Goal: Information Seeking & Learning: Learn about a topic

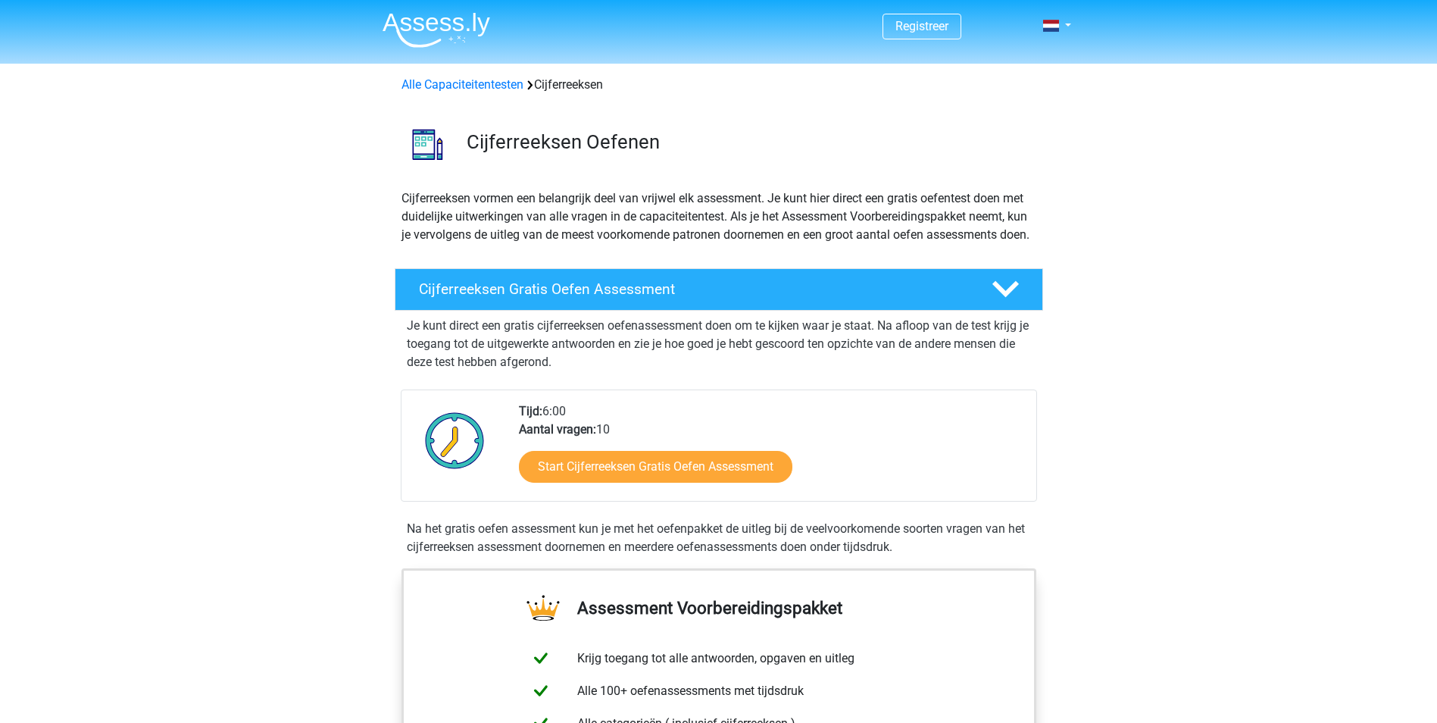
scroll to position [152, 0]
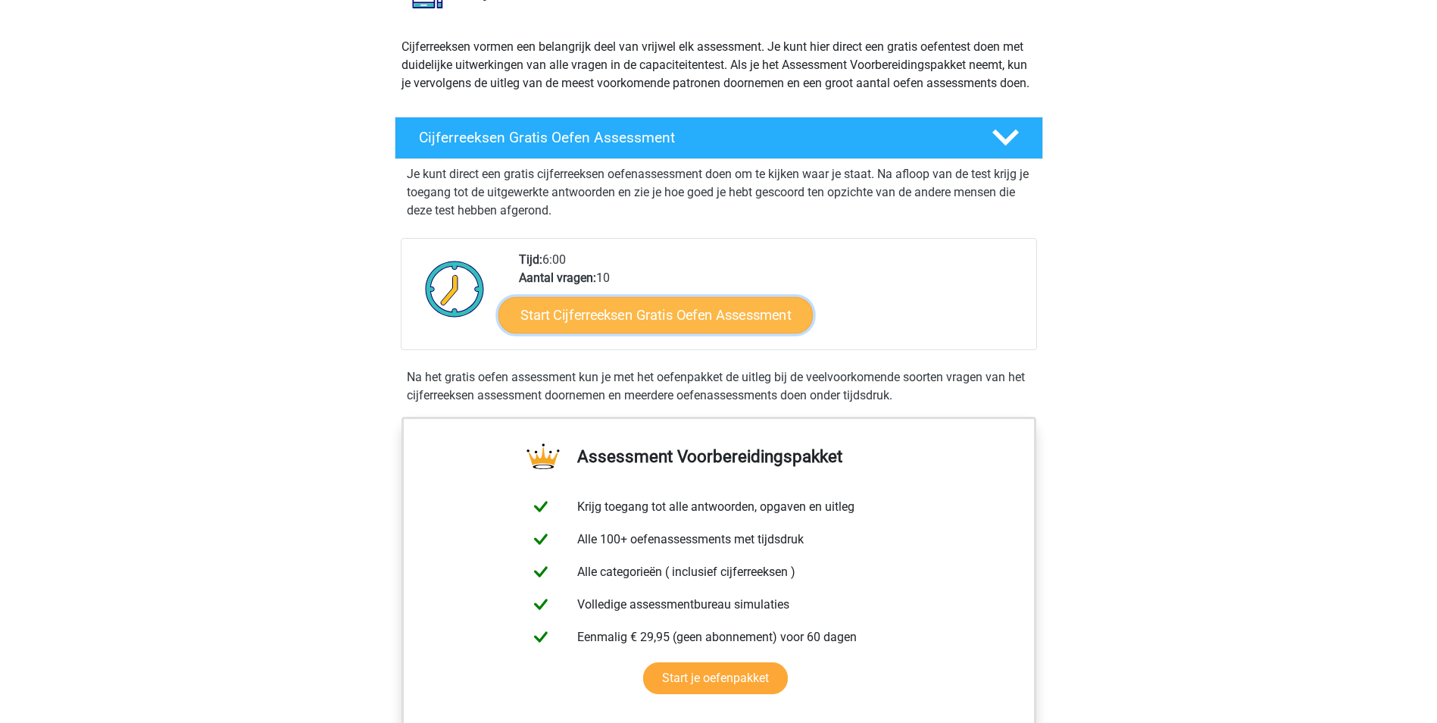
click at [661, 333] on link "Start Cijferreeksen Gratis Oefen Assessment" at bounding box center [656, 314] width 314 height 36
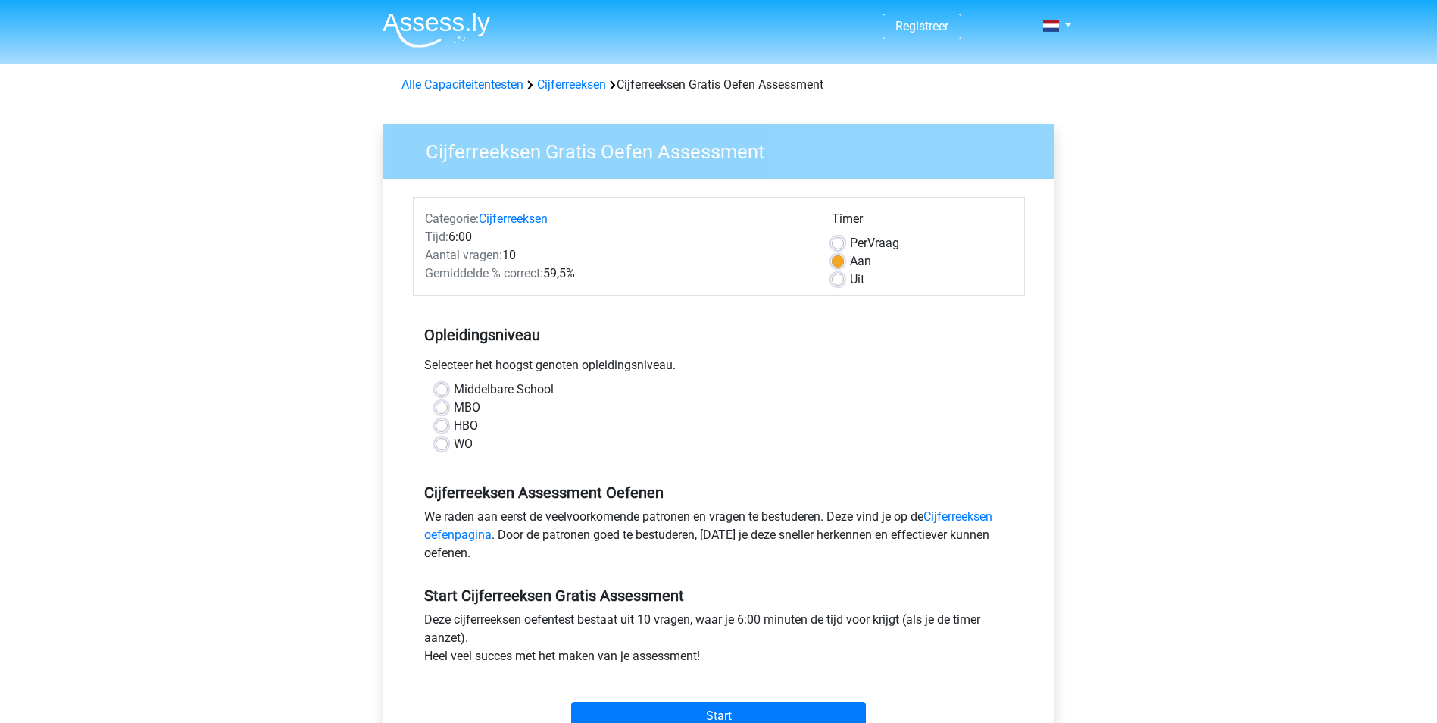
click at [454, 442] on label "WO" at bounding box center [463, 444] width 19 height 18
click at [444, 442] on input "WO" at bounding box center [442, 442] width 12 height 15
radio input "true"
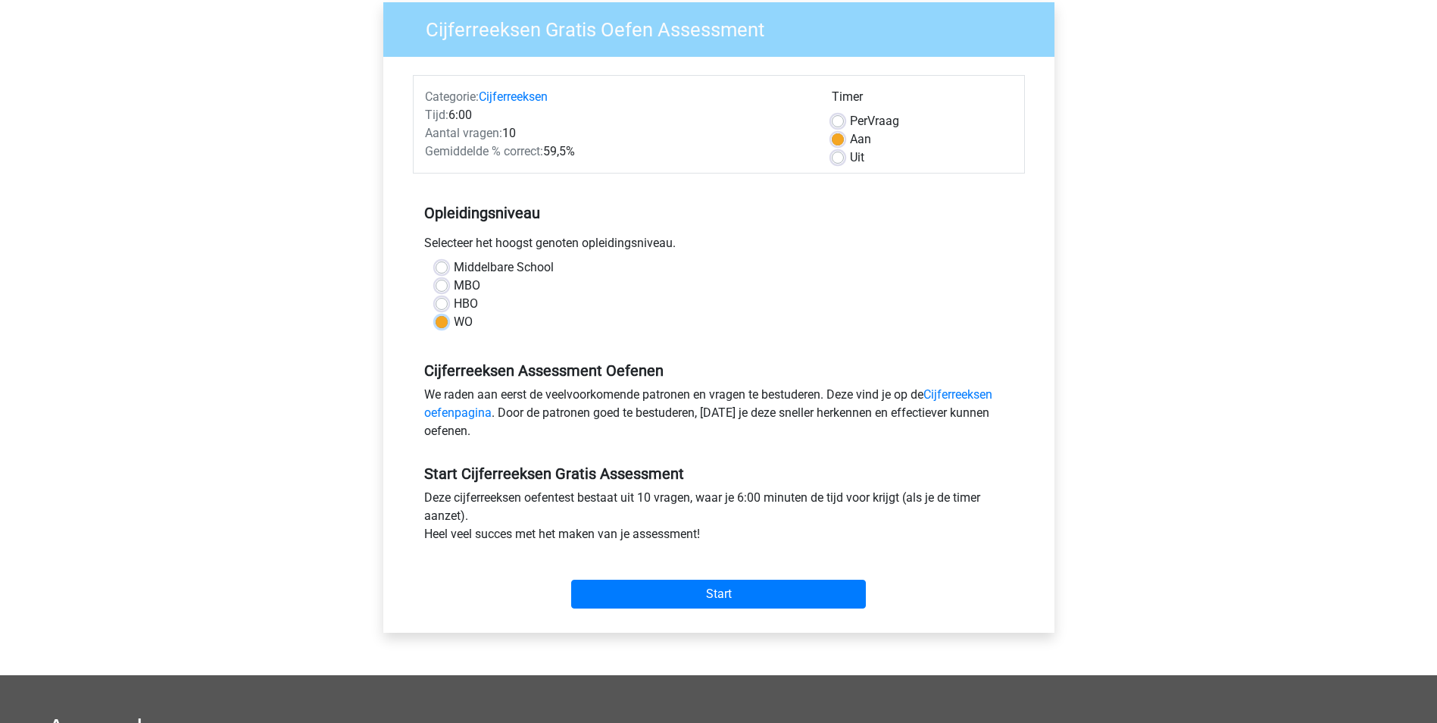
scroll to position [227, 0]
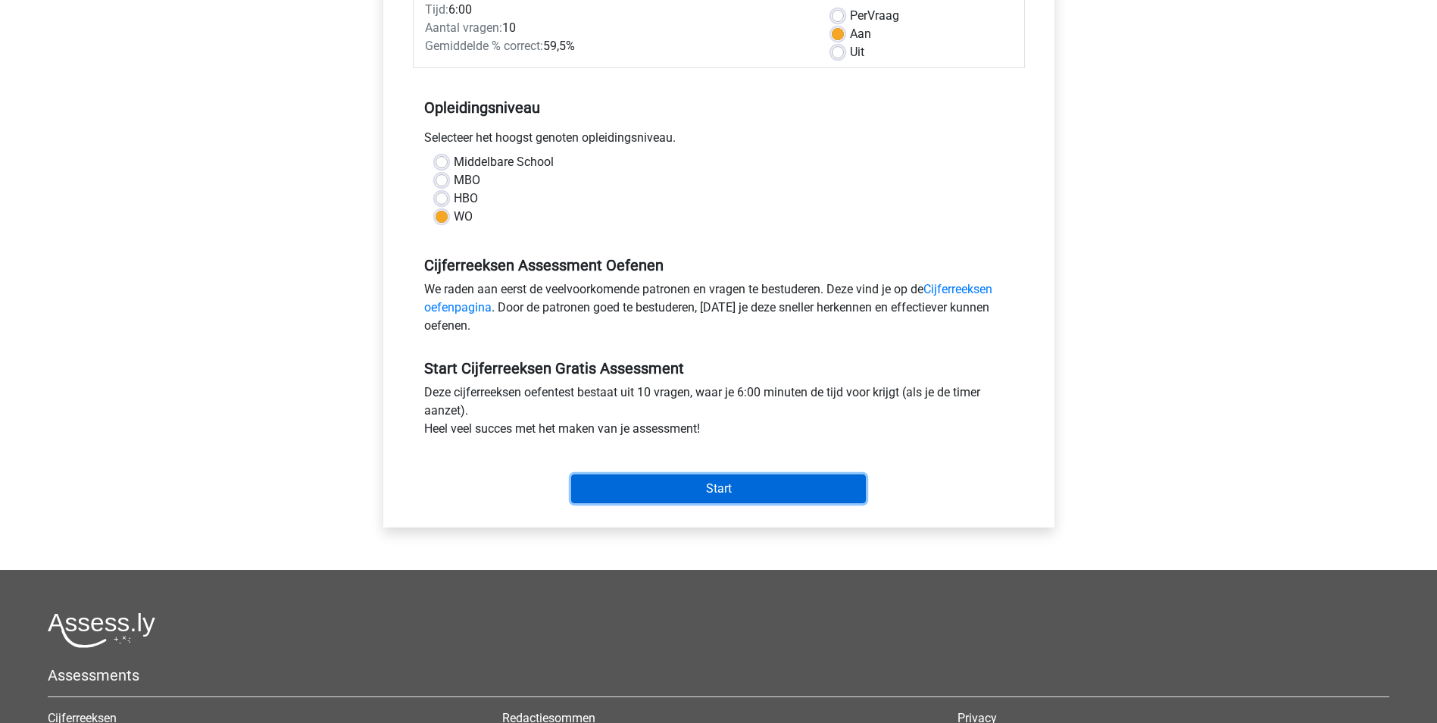
click at [738, 490] on input "Start" at bounding box center [718, 488] width 295 height 29
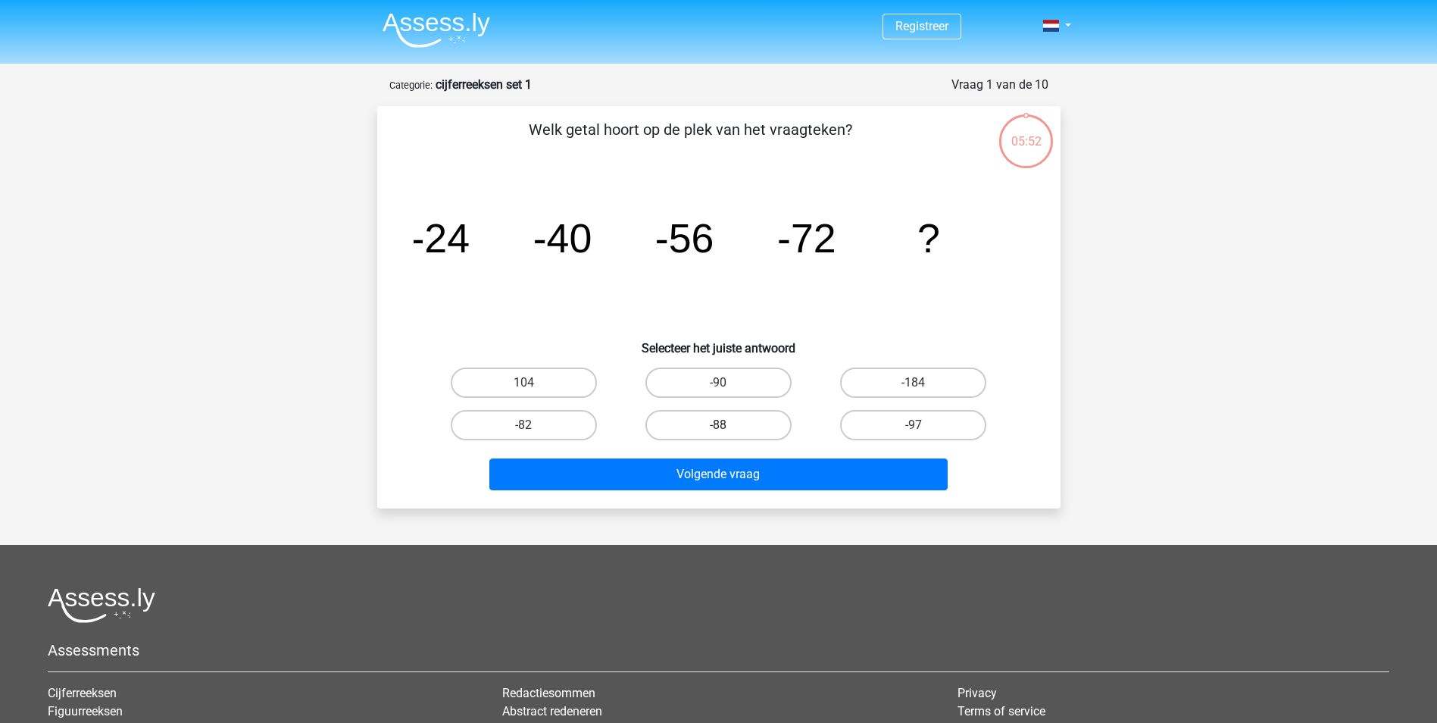
click at [679, 424] on label "-88" at bounding box center [719, 425] width 146 height 30
click at [718, 425] on input "-88" at bounding box center [723, 430] width 10 height 10
radio input "true"
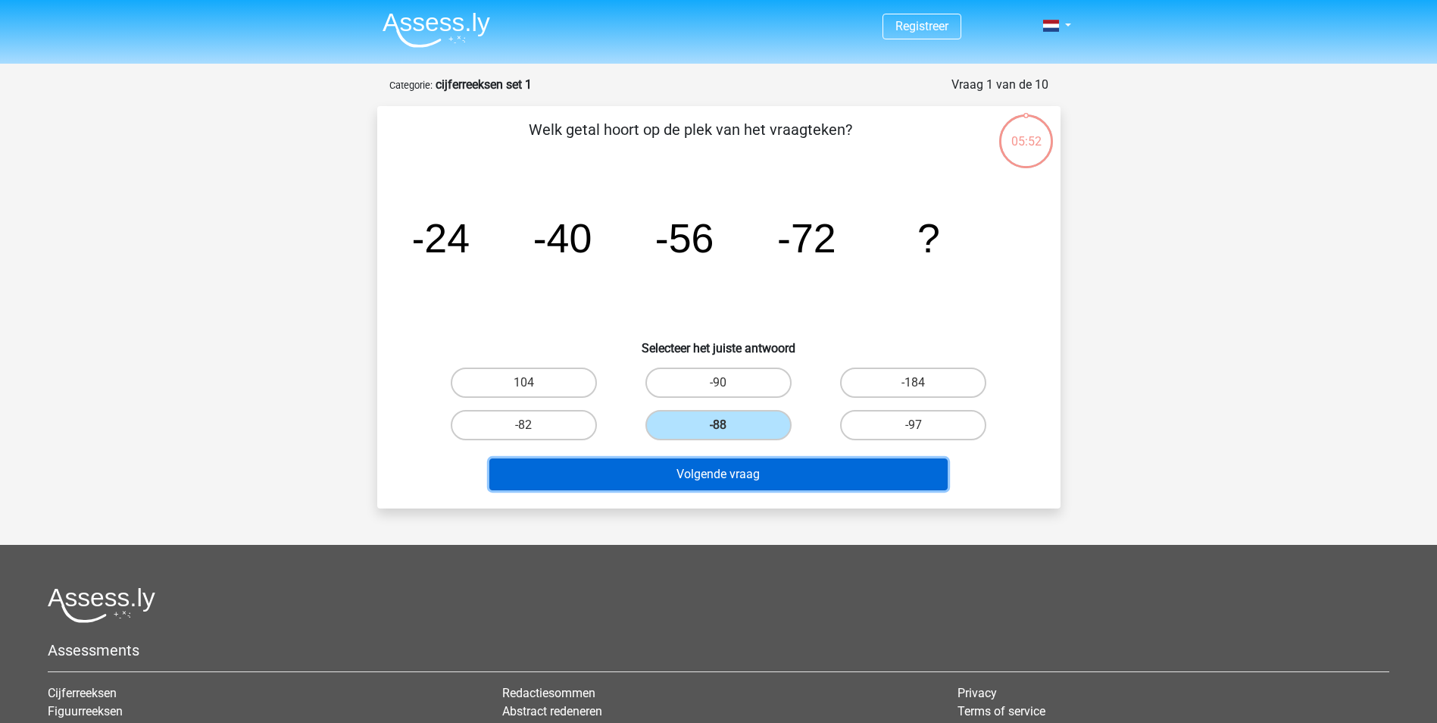
click at [693, 458] on button "Volgende vraag" at bounding box center [718, 474] width 458 height 32
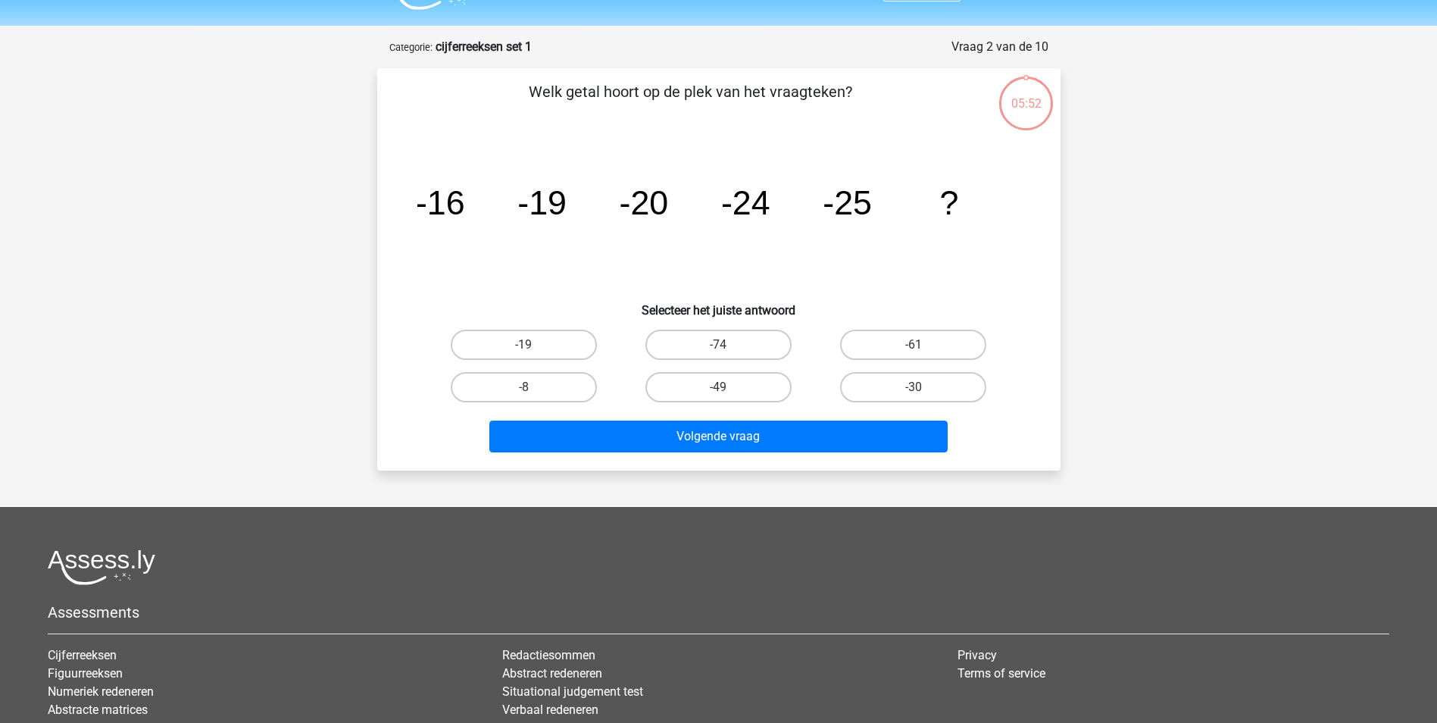
scroll to position [76, 0]
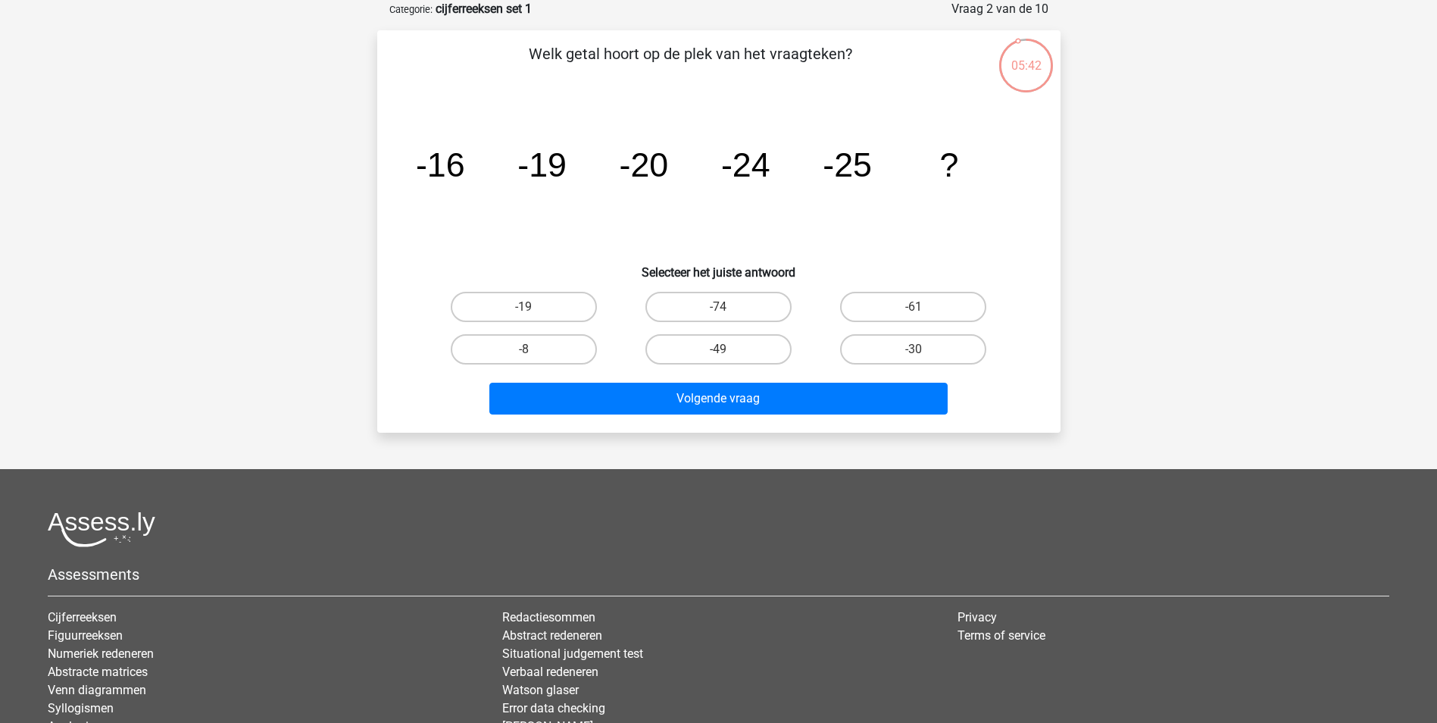
click at [919, 352] on input "-30" at bounding box center [919, 354] width 10 height 10
radio input "true"
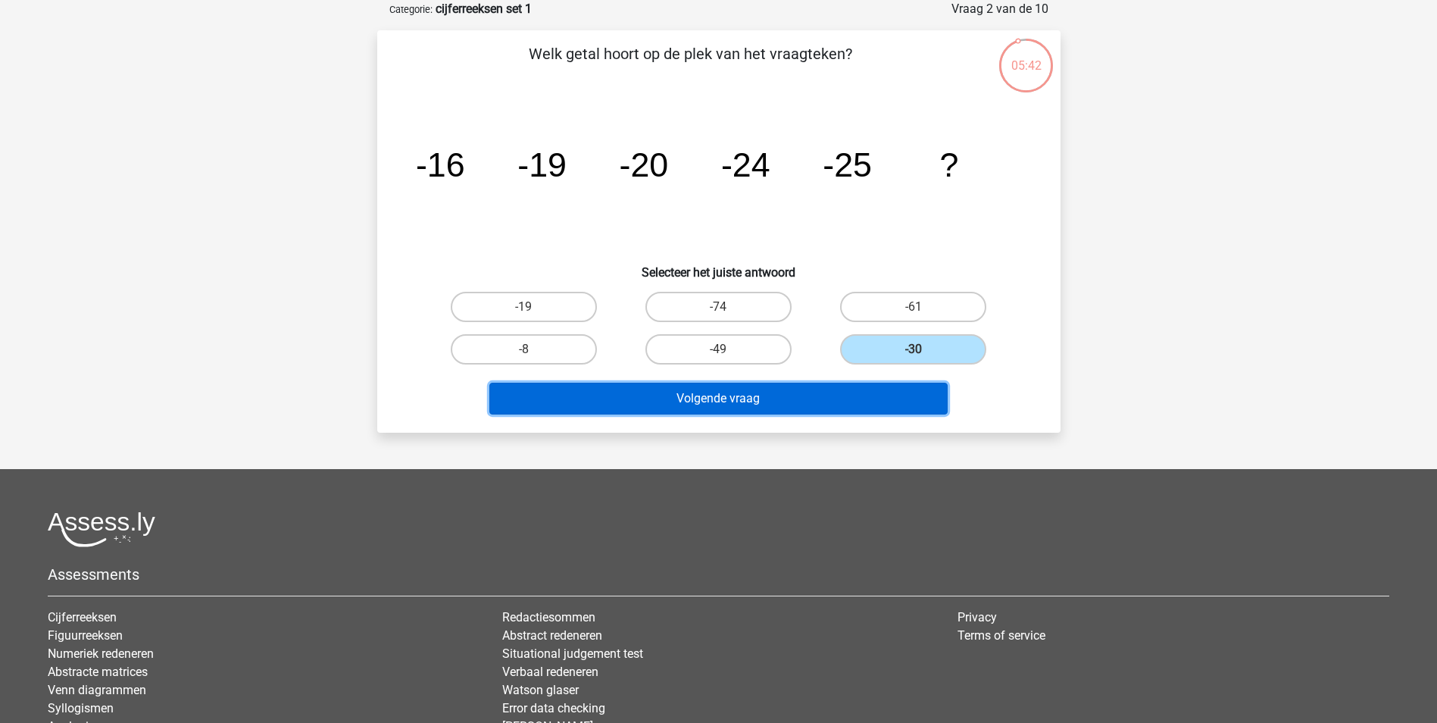
click at [777, 389] on button "Volgende vraag" at bounding box center [718, 399] width 458 height 32
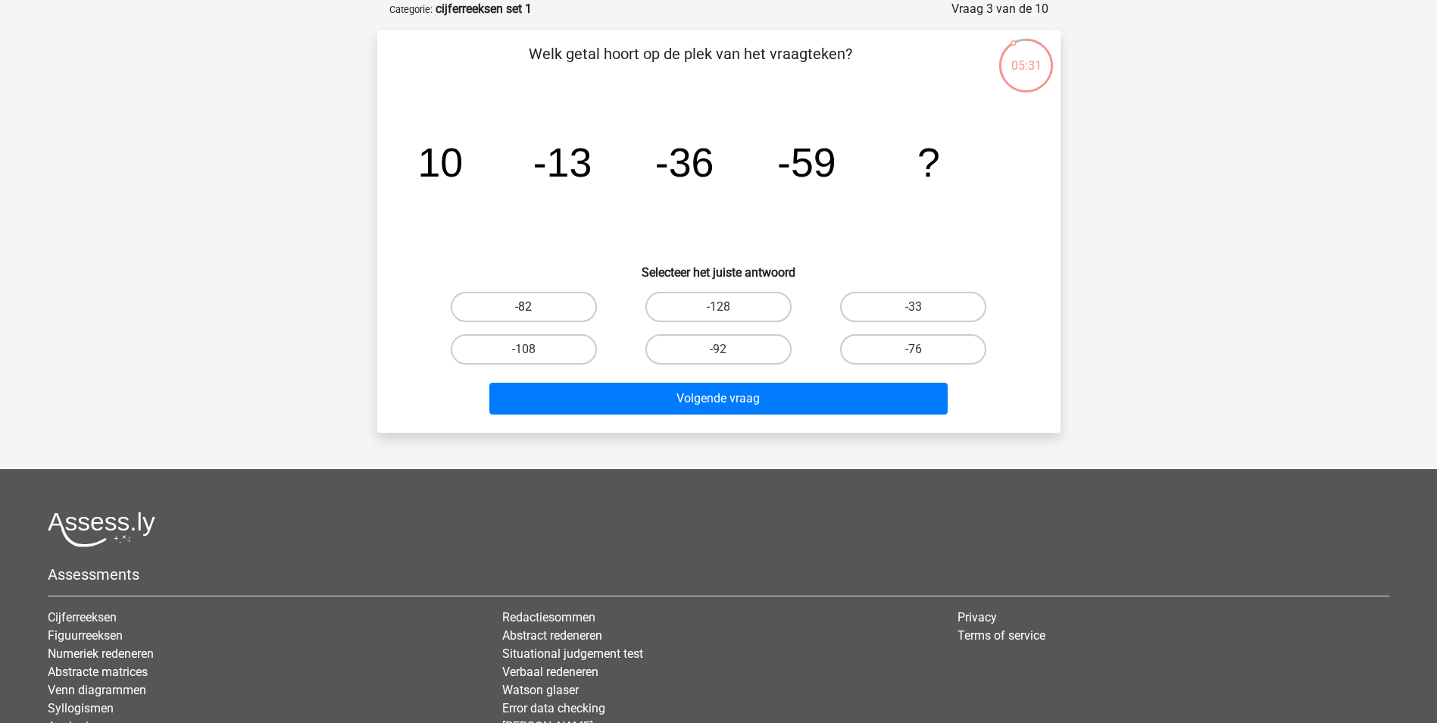
click at [545, 313] on label "-82" at bounding box center [524, 307] width 146 height 30
click at [533, 313] on input "-82" at bounding box center [529, 312] width 10 height 10
radio input "true"
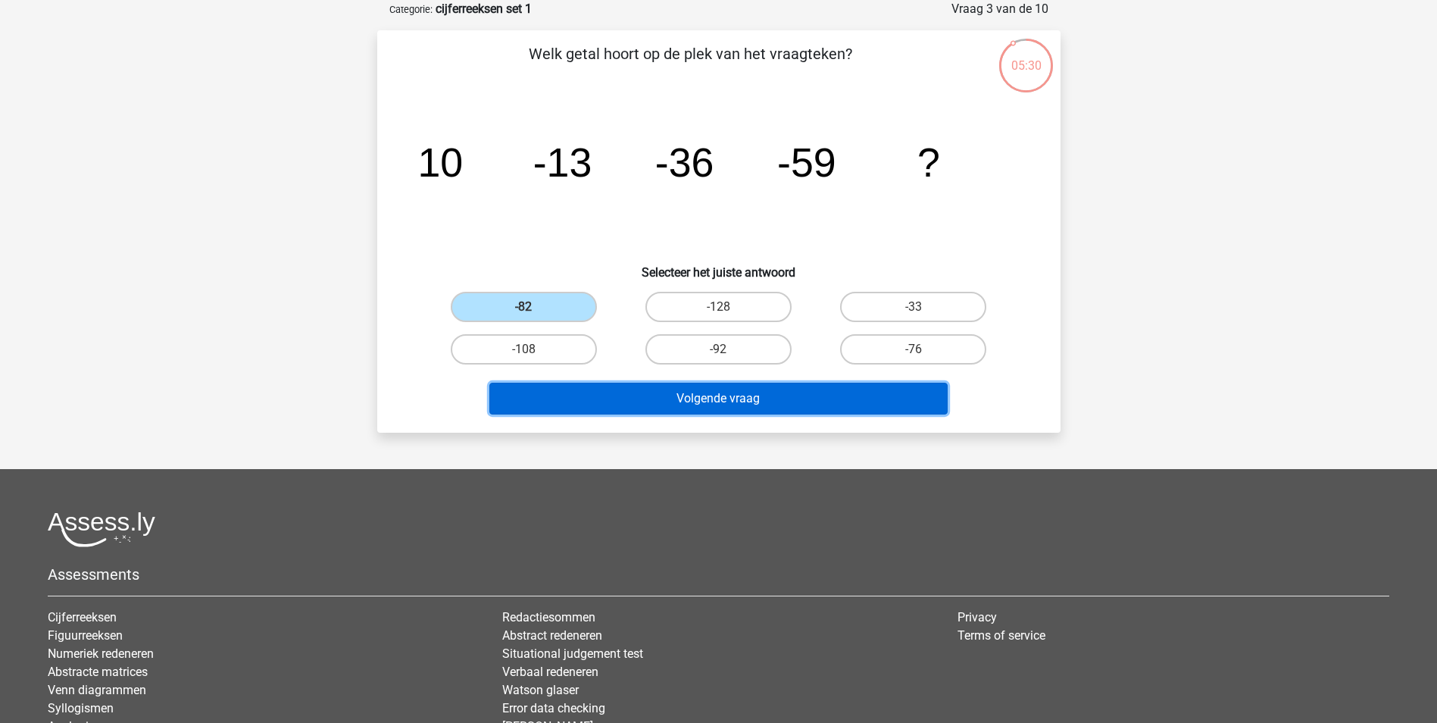
click at [768, 402] on button "Volgende vraag" at bounding box center [718, 399] width 458 height 32
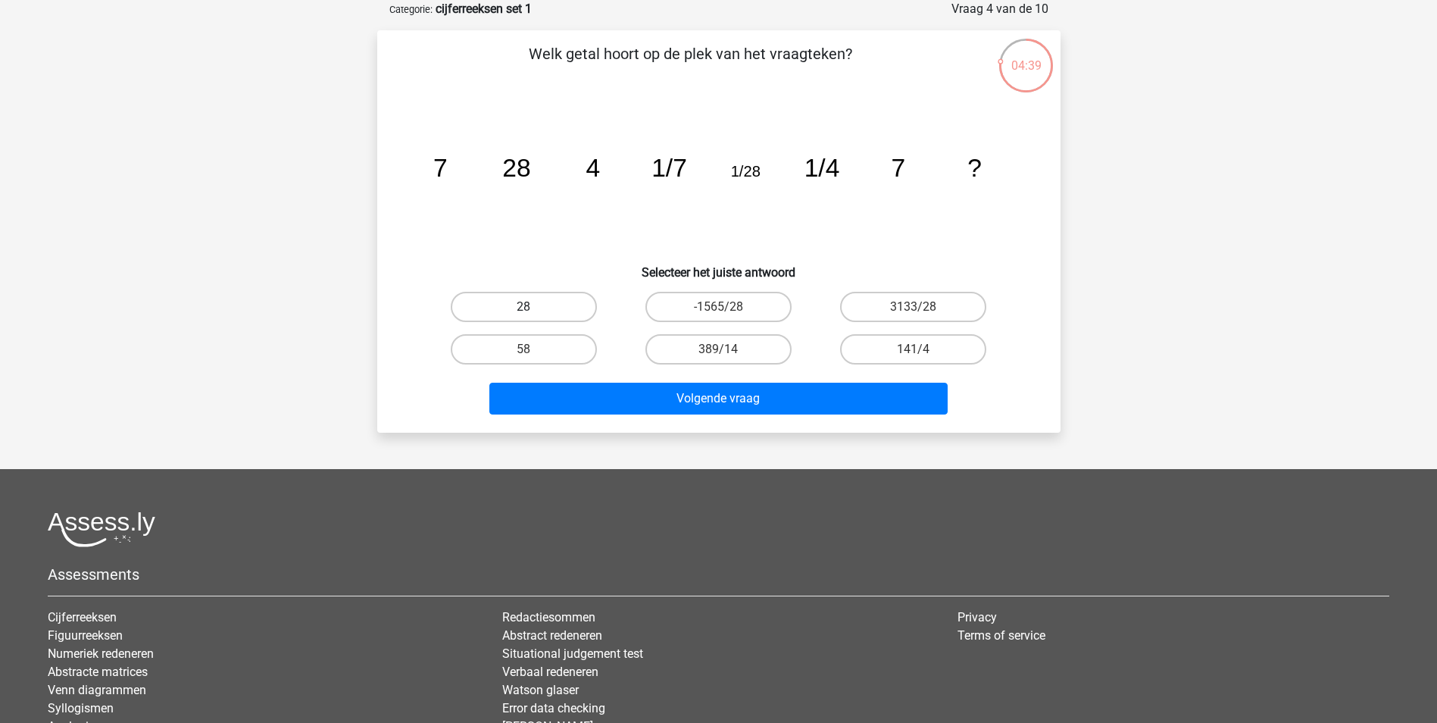
drag, startPoint x: 521, startPoint y: 288, endPoint x: 518, endPoint y: 307, distance: 19.1
click at [518, 295] on div "28" at bounding box center [524, 307] width 195 height 42
click at [518, 309] on label "28" at bounding box center [524, 307] width 146 height 30
click at [524, 309] on input "28" at bounding box center [529, 312] width 10 height 10
radio input "true"
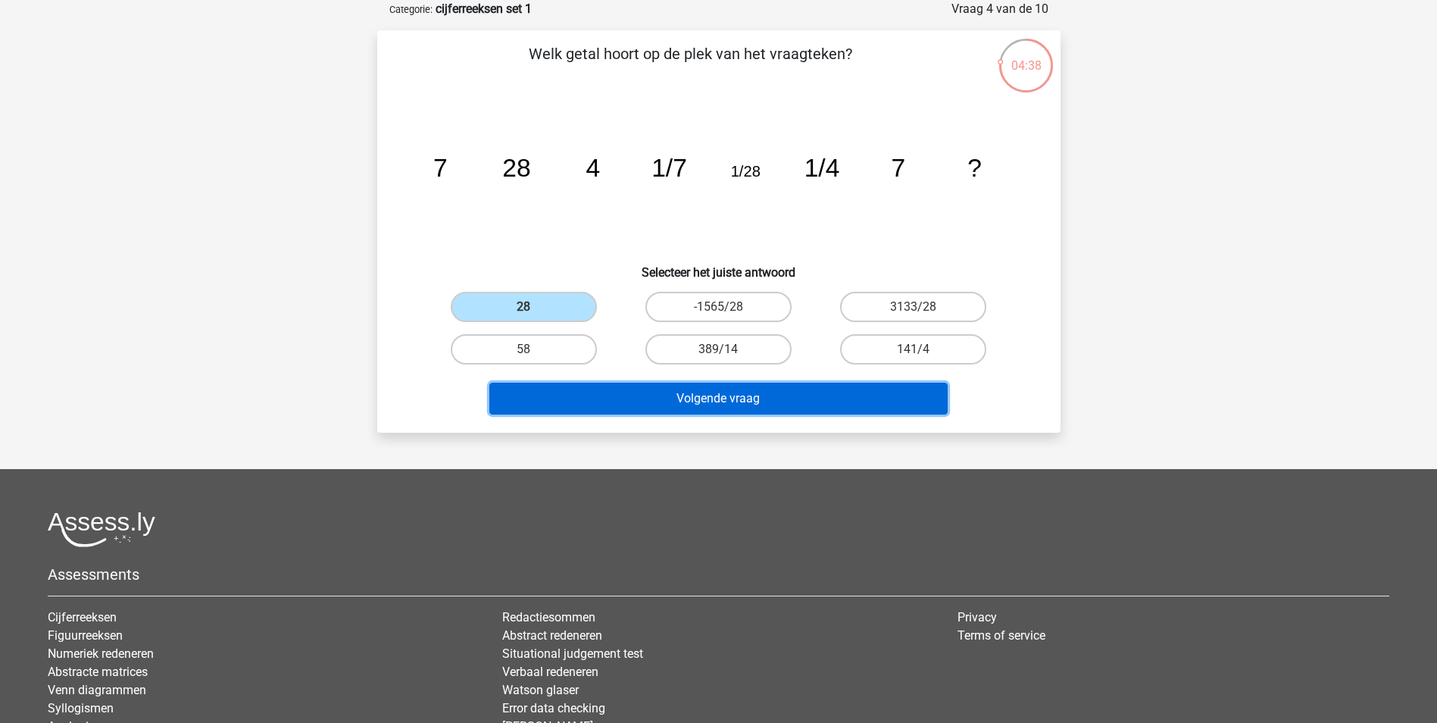
click at [747, 411] on button "Volgende vraag" at bounding box center [718, 399] width 458 height 32
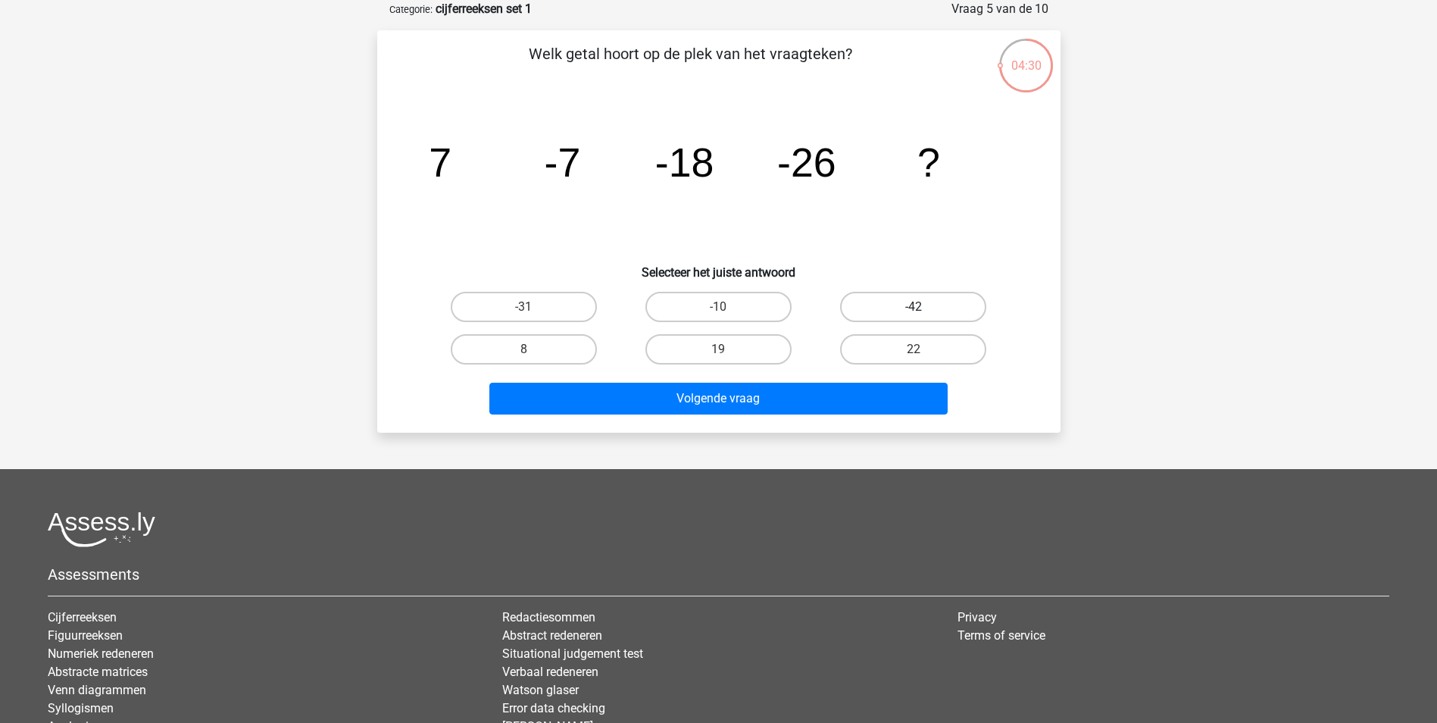
click at [888, 308] on label "-42" at bounding box center [913, 307] width 146 height 30
click at [914, 308] on input "-42" at bounding box center [919, 312] width 10 height 10
radio input "true"
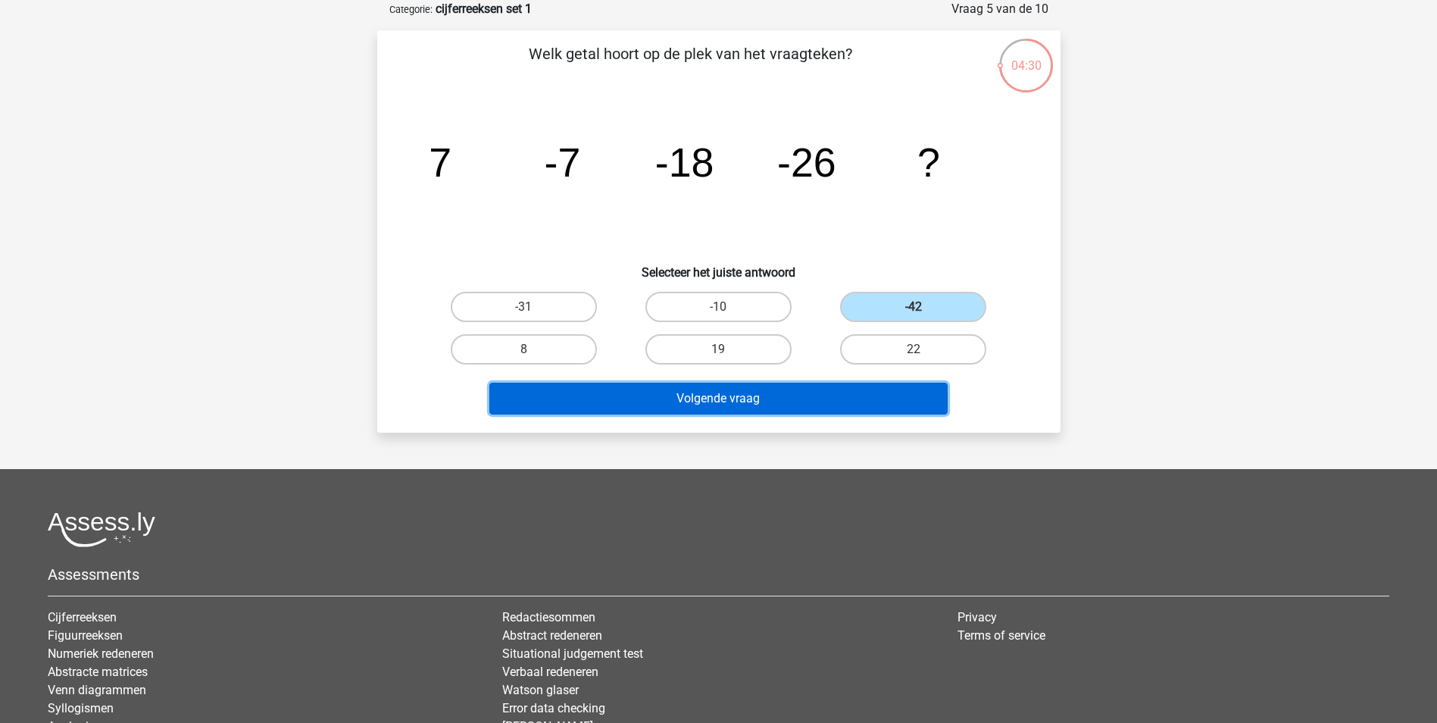
click at [867, 399] on button "Volgende vraag" at bounding box center [718, 399] width 458 height 32
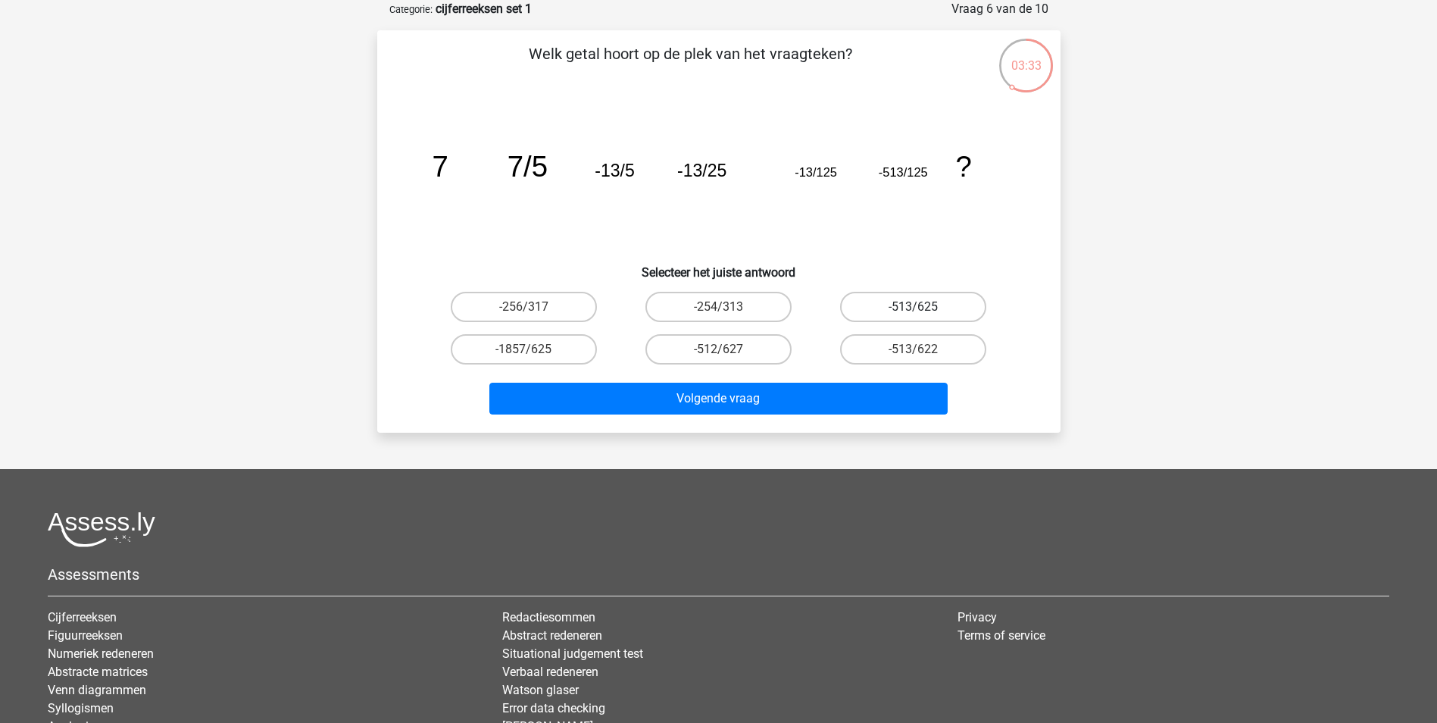
click at [924, 297] on label "-513/625" at bounding box center [913, 307] width 146 height 30
click at [924, 307] on input "-513/625" at bounding box center [919, 312] width 10 height 10
radio input "true"
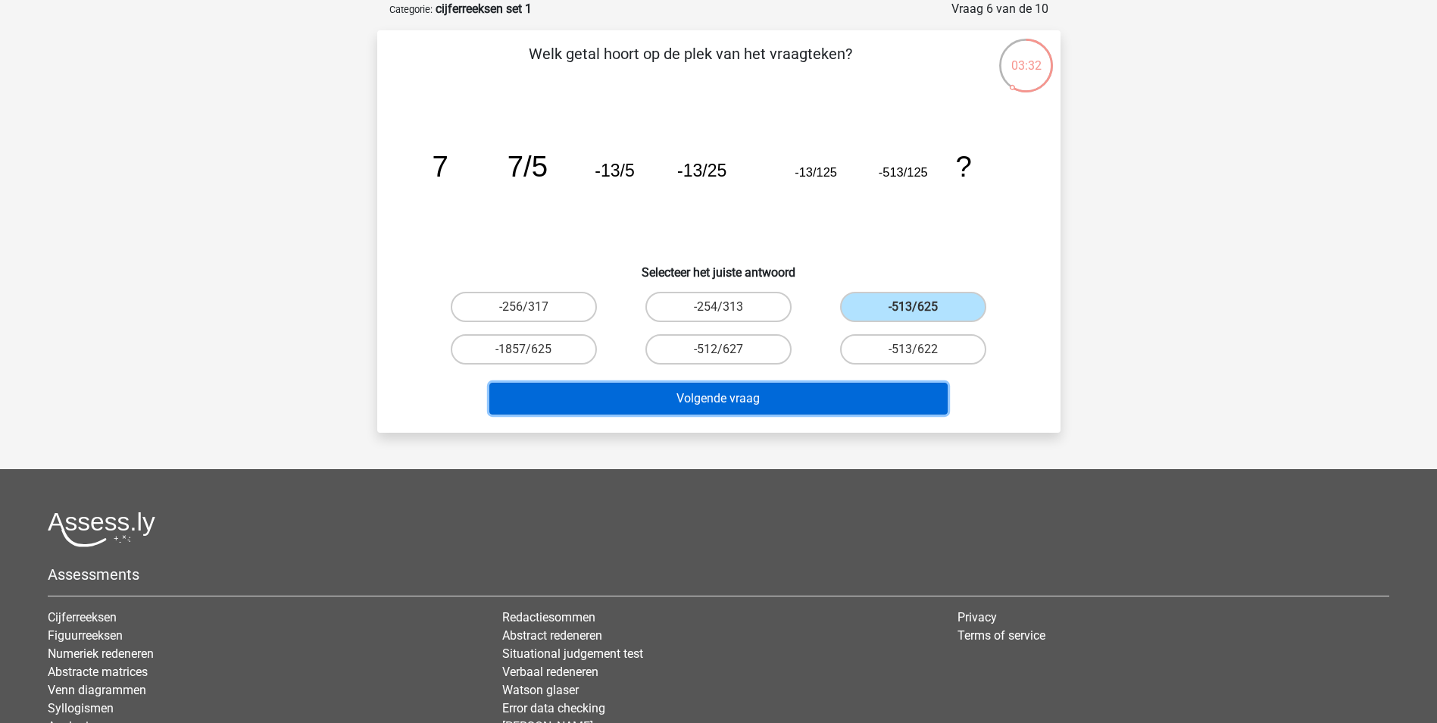
click at [880, 389] on button "Volgende vraag" at bounding box center [718, 399] width 458 height 32
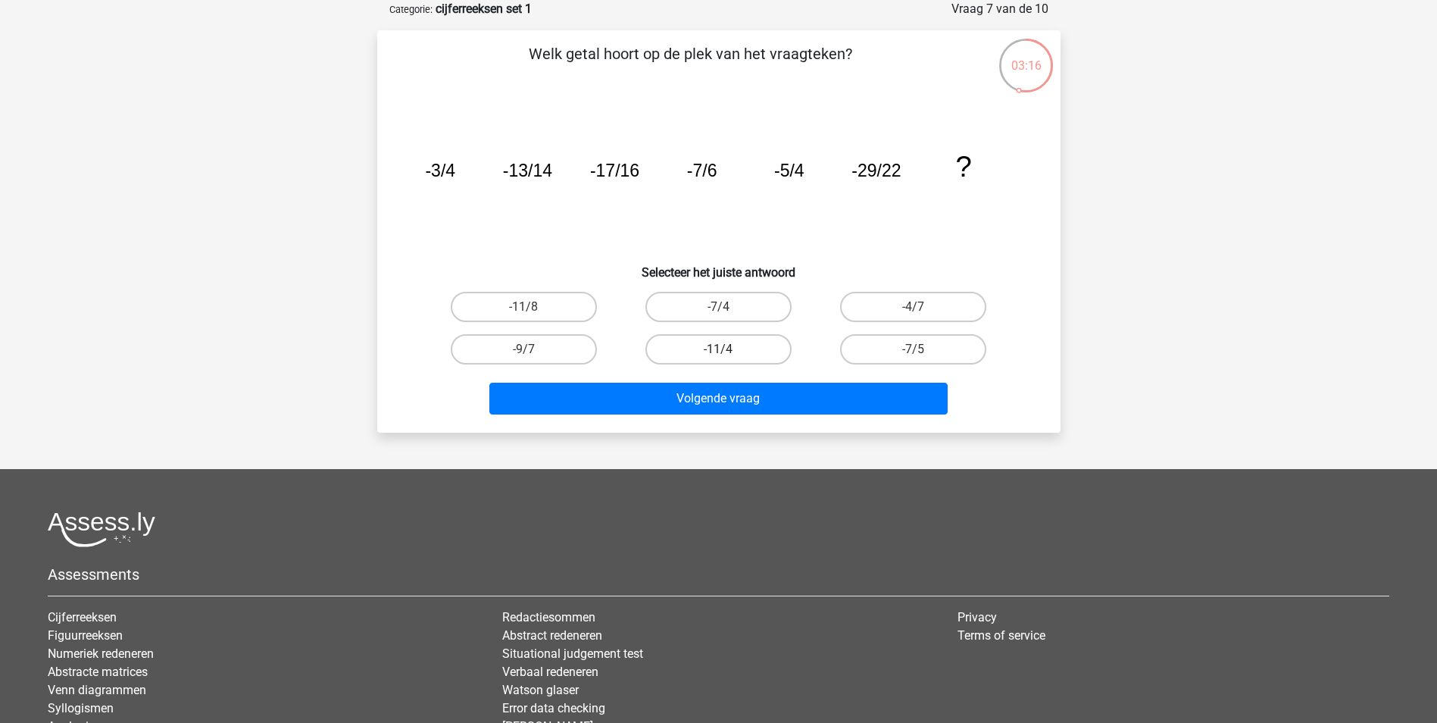
click at [765, 343] on label "-11/4" at bounding box center [719, 349] width 146 height 30
click at [728, 349] on input "-11/4" at bounding box center [723, 354] width 10 height 10
radio input "true"
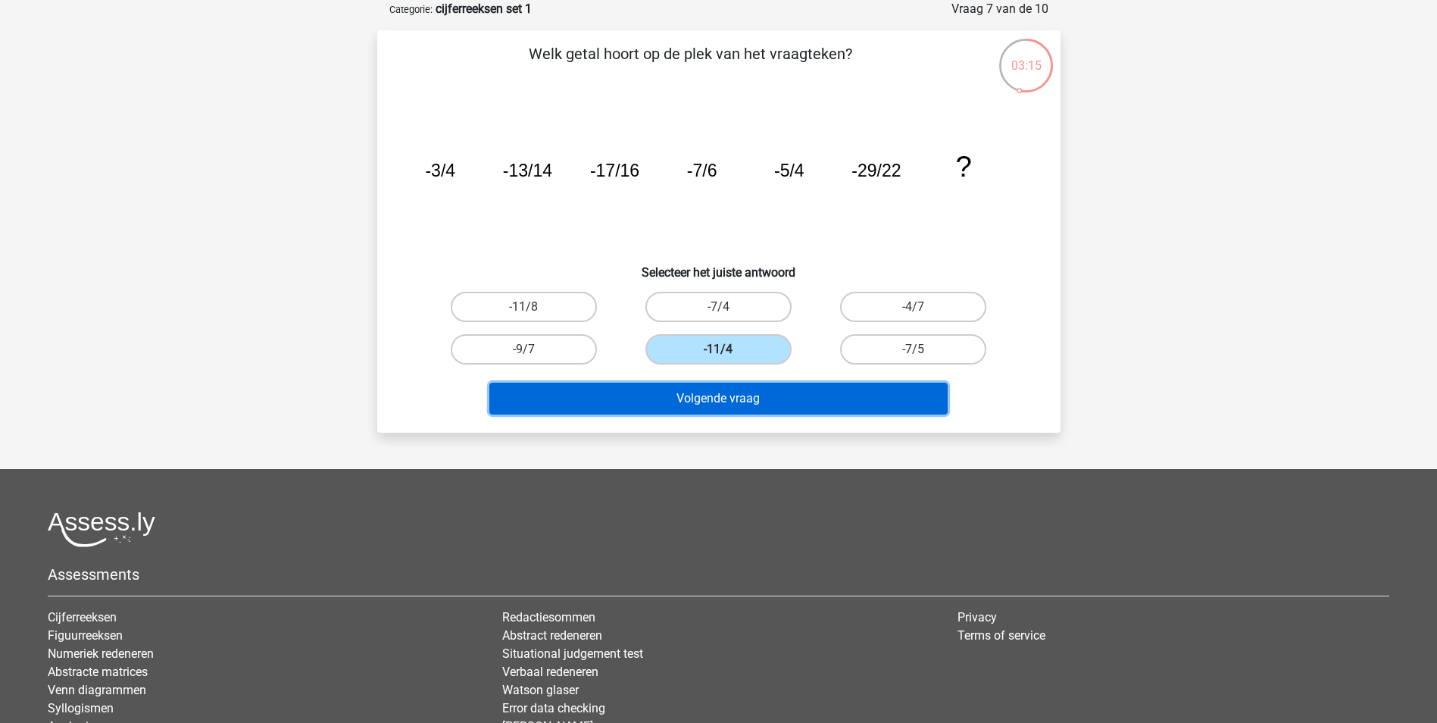
click at [792, 398] on button "Volgende vraag" at bounding box center [718, 399] width 458 height 32
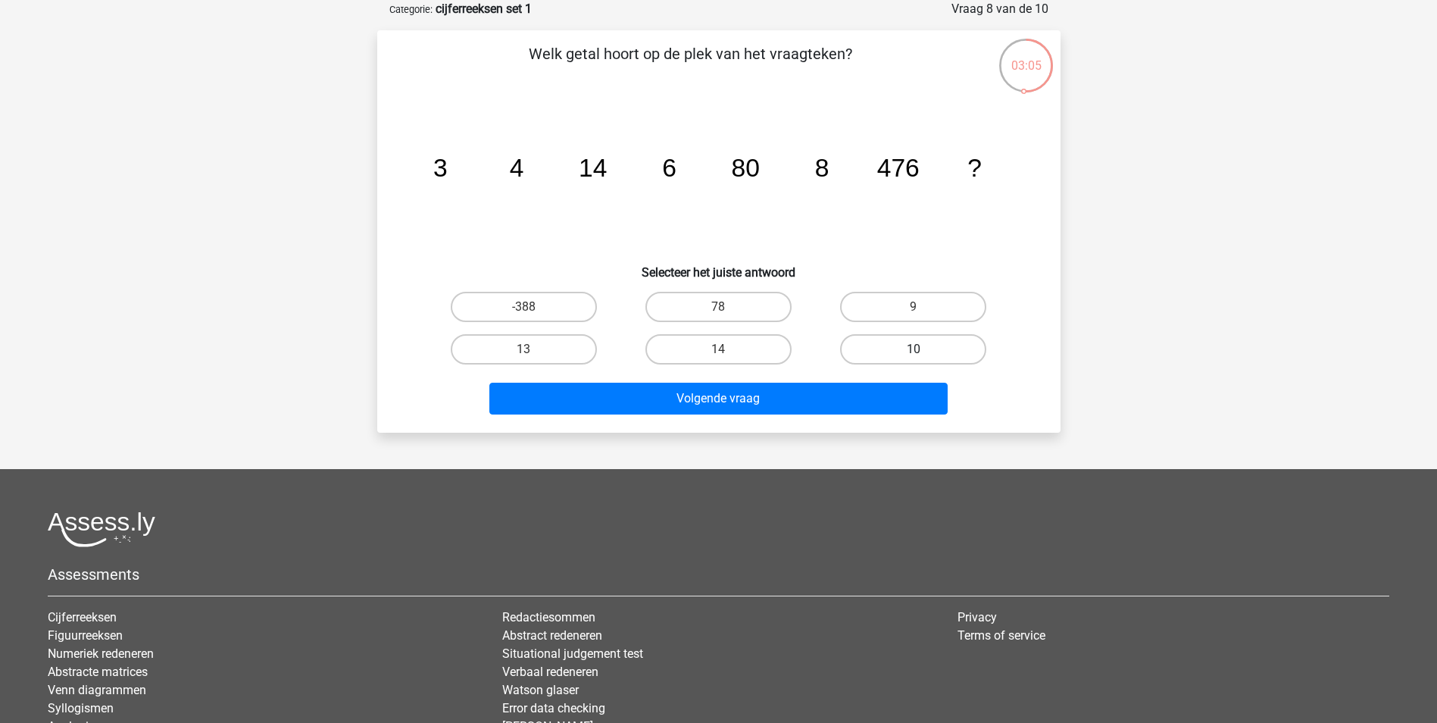
click at [888, 358] on label "10" at bounding box center [913, 349] width 146 height 30
click at [914, 358] on input "10" at bounding box center [919, 354] width 10 height 10
radio input "true"
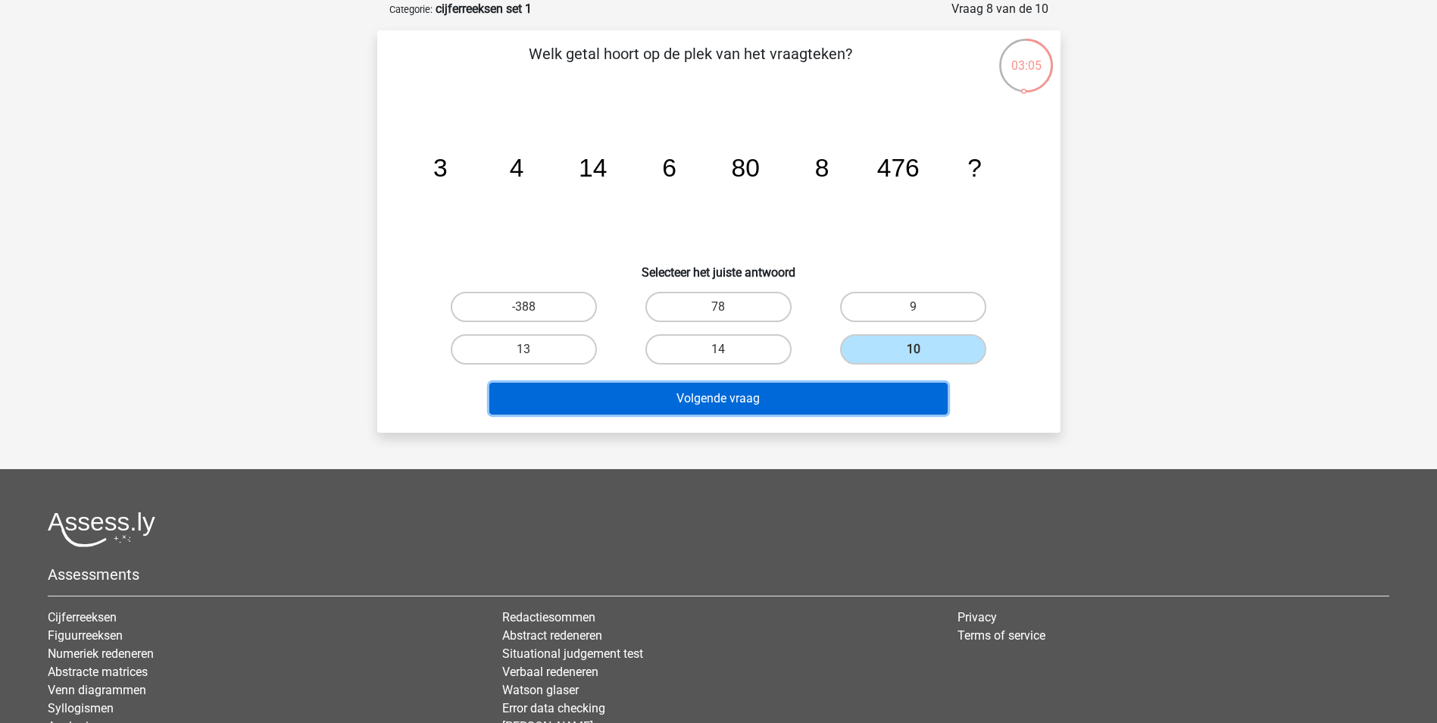
click at [869, 399] on button "Volgende vraag" at bounding box center [718, 399] width 458 height 32
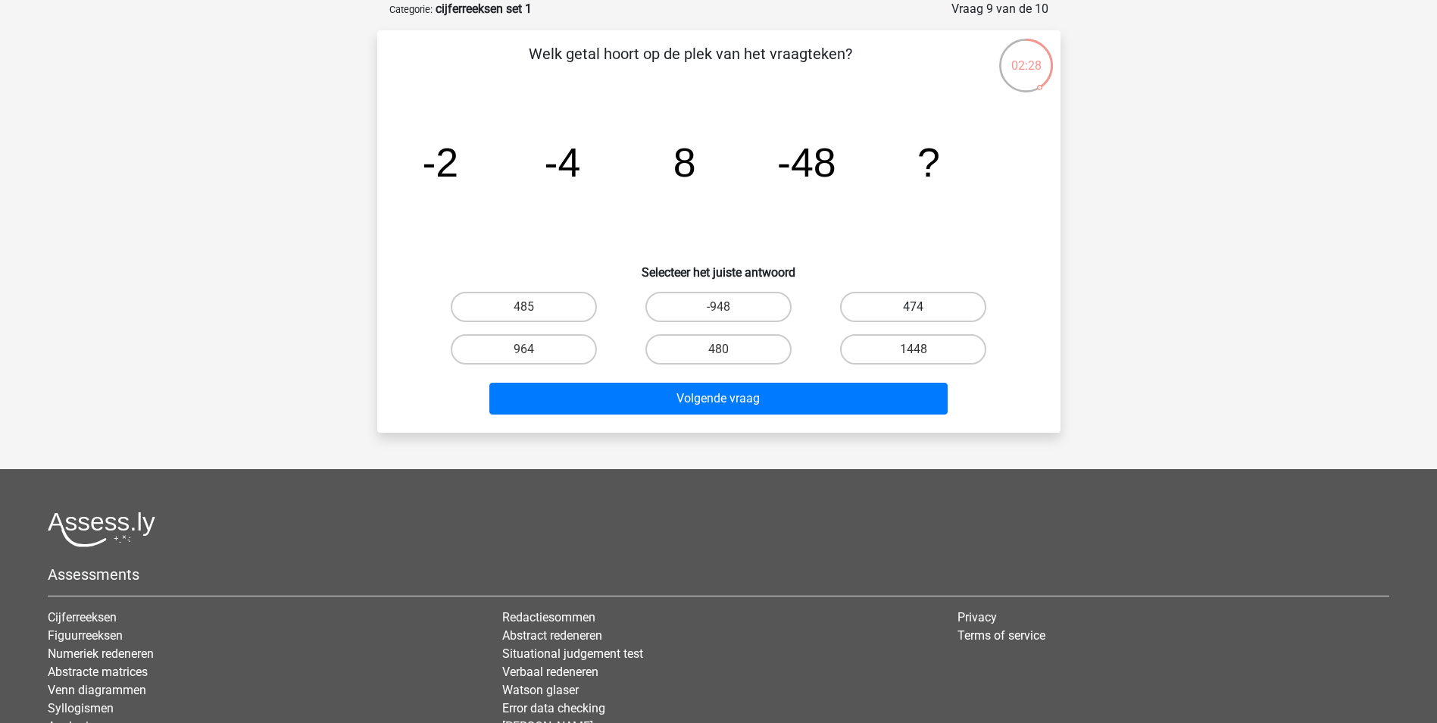
click at [874, 311] on label "474" at bounding box center [913, 307] width 146 height 30
click at [914, 311] on input "474" at bounding box center [919, 312] width 10 height 10
radio input "true"
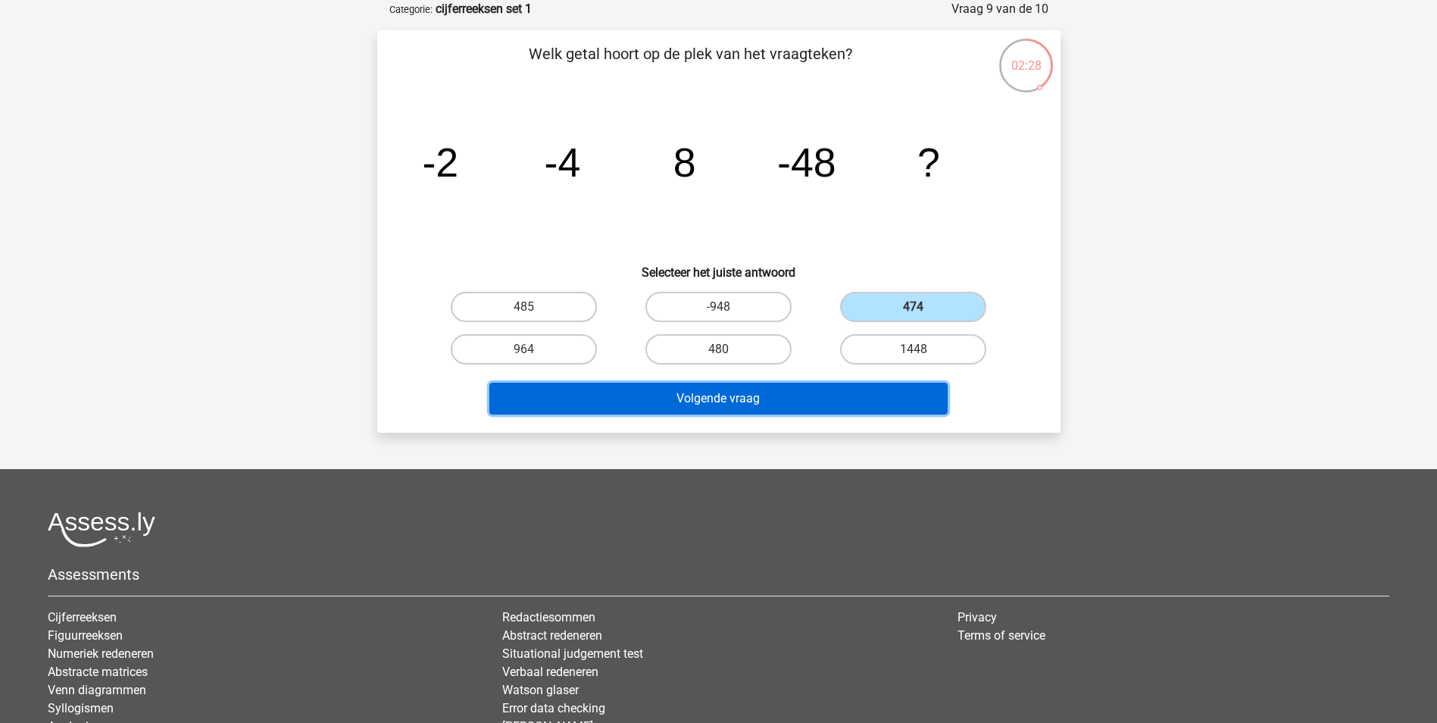
click at [868, 398] on button "Volgende vraag" at bounding box center [718, 399] width 458 height 32
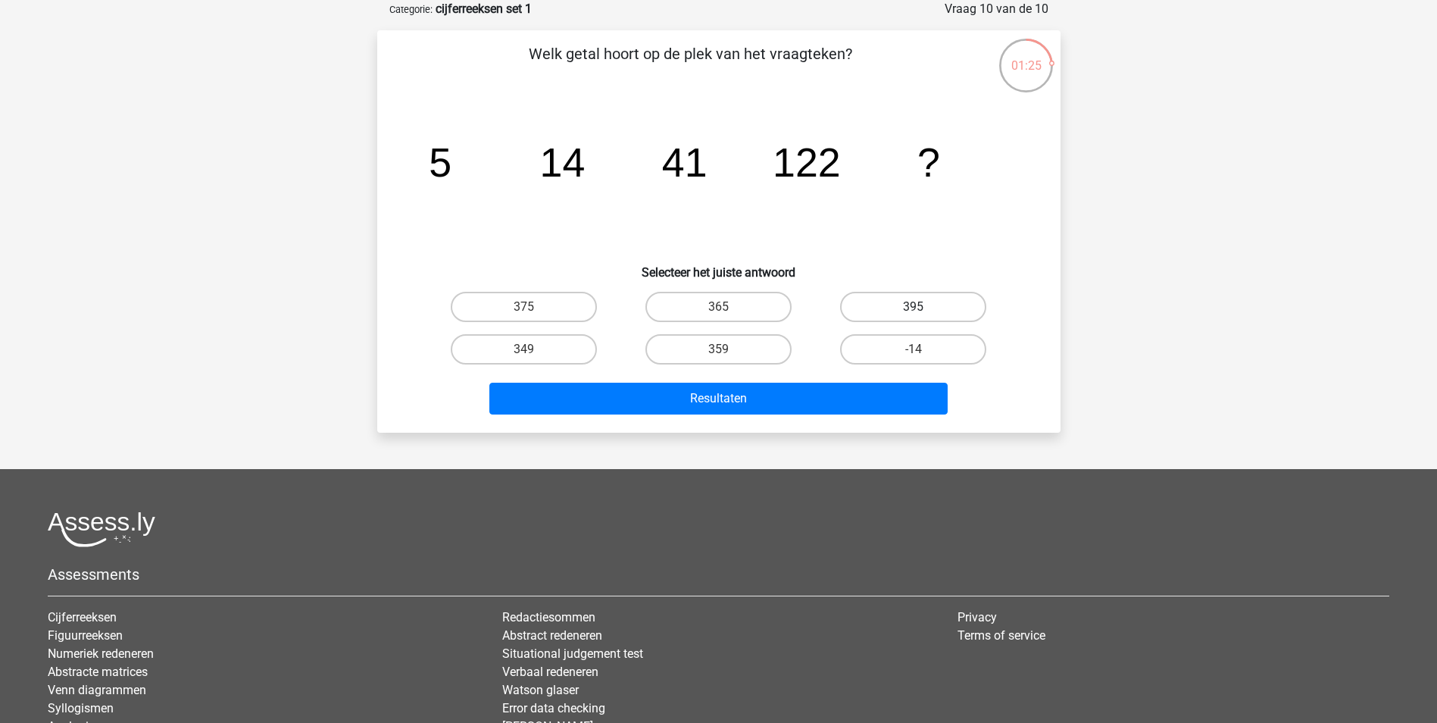
click at [881, 305] on label "395" at bounding box center [913, 307] width 146 height 30
click at [914, 307] on input "395" at bounding box center [919, 312] width 10 height 10
radio input "true"
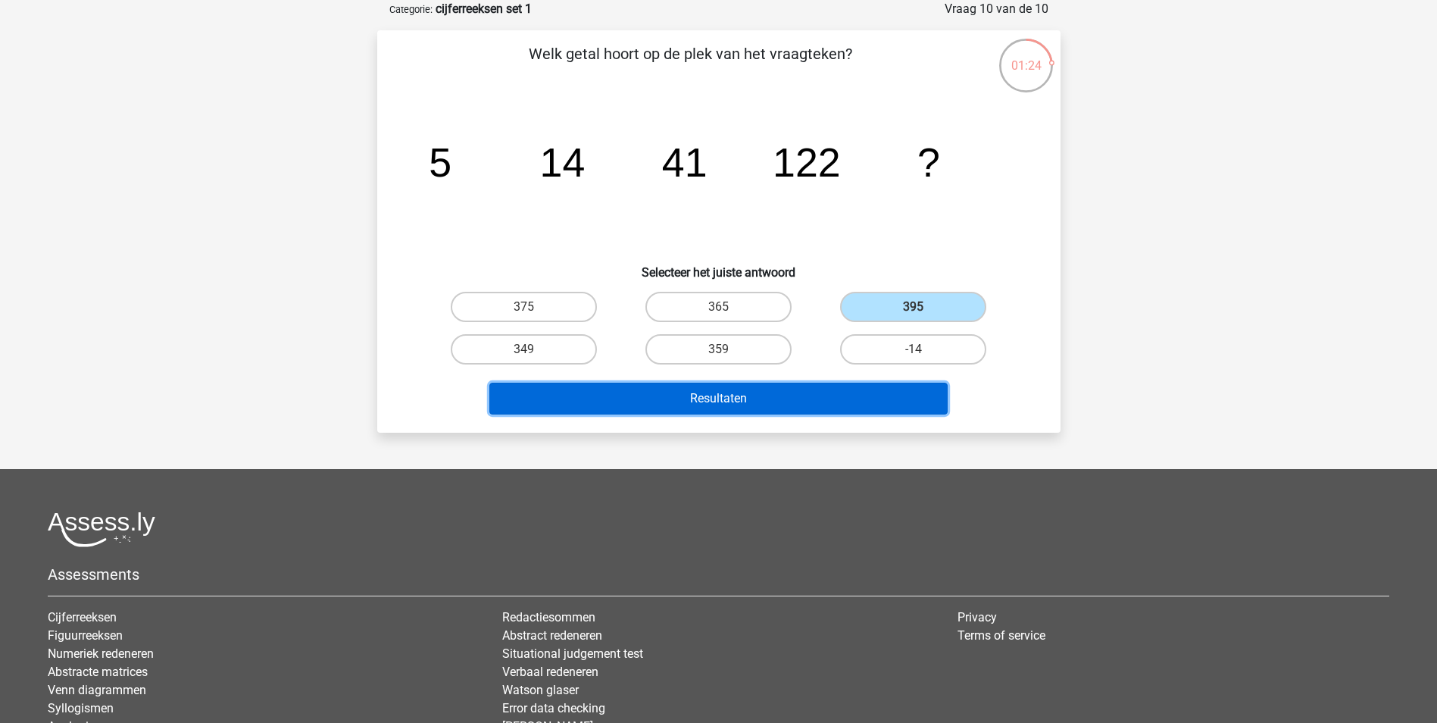
click at [859, 396] on button "Resultaten" at bounding box center [718, 399] width 458 height 32
